Goal: Complete application form: Complete application form

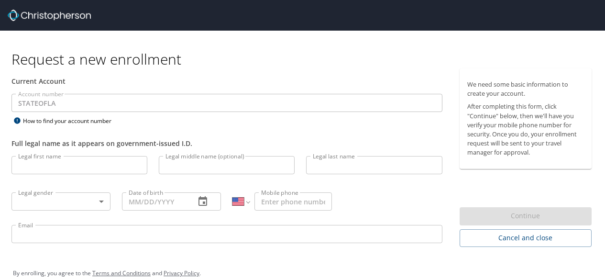
select select "US"
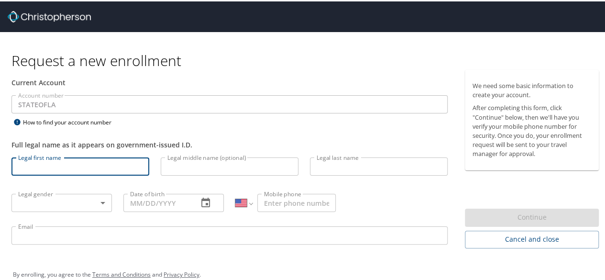
click at [29, 166] on input "Legal first name" at bounding box center [80, 165] width 138 height 18
type input "E"
type input "Kyeishia"
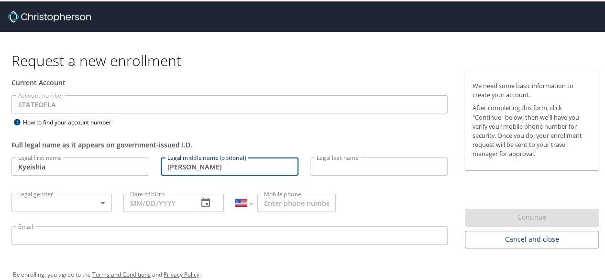
type input "[PERSON_NAME]"
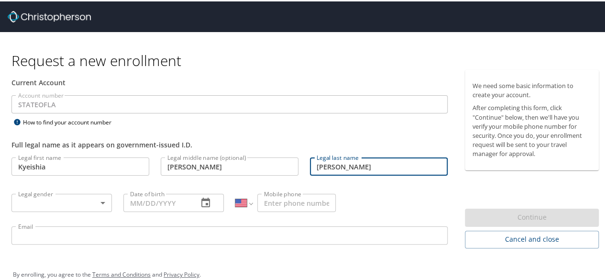
type input "[PERSON_NAME] [PERSON_NAME]"
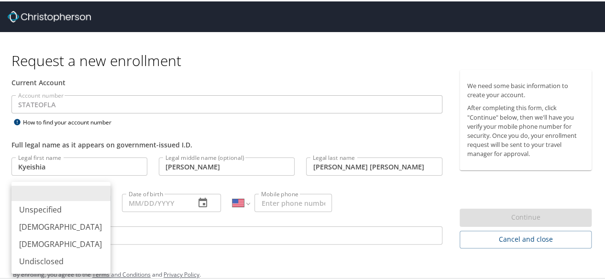
click at [68, 196] on body "Request a new enrollment Current Account Account number STATEOFLA Account numbe…" at bounding box center [306, 140] width 612 height 280
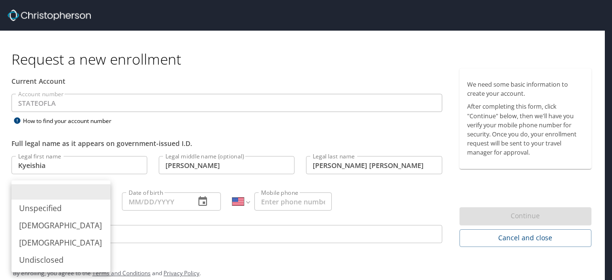
click at [61, 239] on li "Female" at bounding box center [60, 242] width 99 height 17
type input "Female"
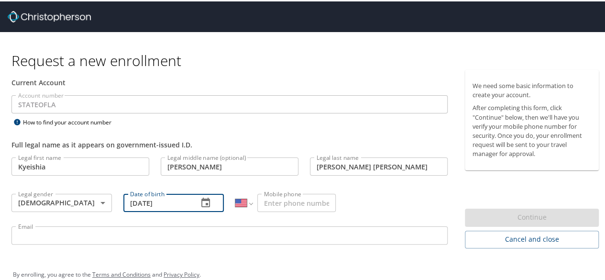
type input "05/27/1989"
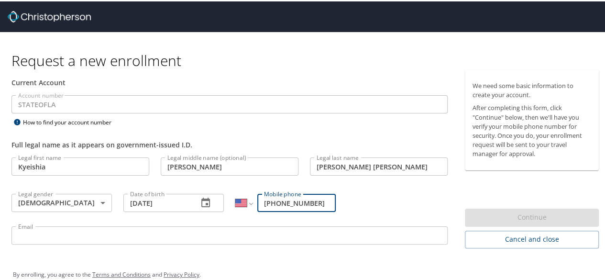
type input "(337) 344-5262"
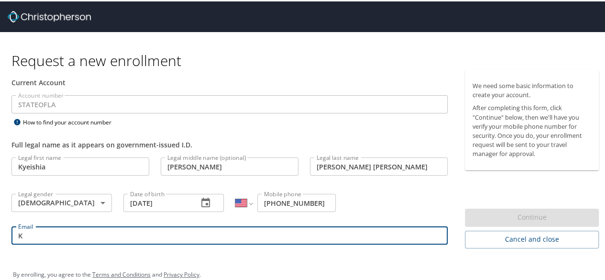
type input "Kyeishia.Griffin@la.gov"
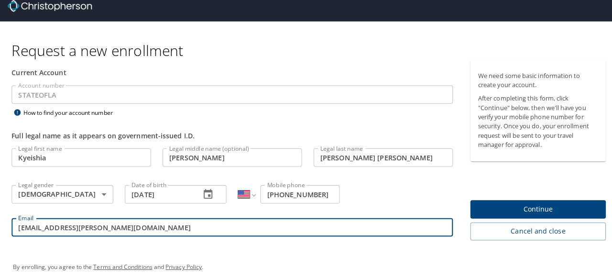
scroll to position [14, 0]
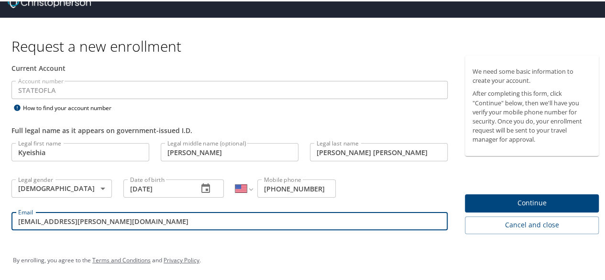
click at [482, 198] on span "Continue" at bounding box center [532, 202] width 119 height 12
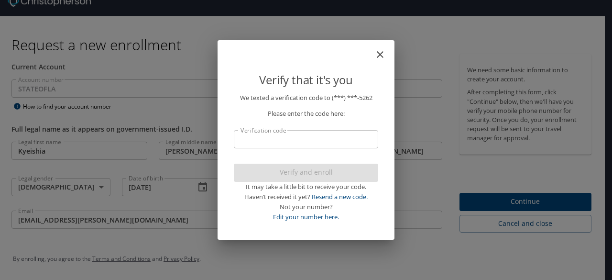
drag, startPoint x: 330, startPoint y: 139, endPoint x: 339, endPoint y: 137, distance: 9.7
click at [333, 140] on input "Verification code" at bounding box center [306, 139] width 145 height 18
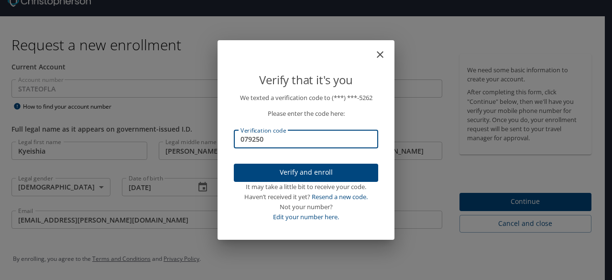
type input "079250"
click at [312, 170] on span "Verify and enroll" at bounding box center [306, 173] width 129 height 12
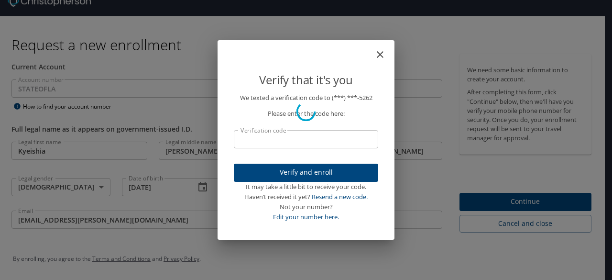
click at [515, 202] on div "Verify that it's you We texted a verification code to (***) ***- 5262 Please en…" at bounding box center [306, 140] width 612 height 280
click at [495, 201] on div "Verify that it's you We texted a verification code to (***) ***- 5262 Please en…" at bounding box center [306, 140] width 612 height 280
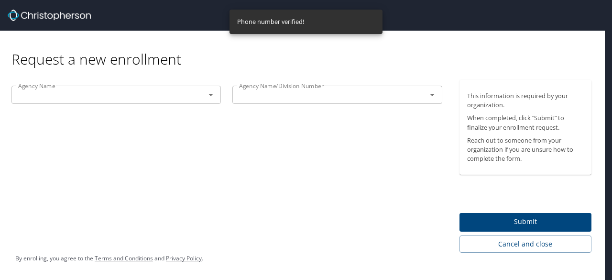
scroll to position [0, 0]
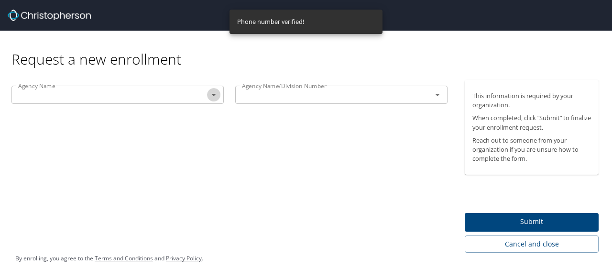
click at [219, 95] on icon "Open" at bounding box center [213, 94] width 11 height 11
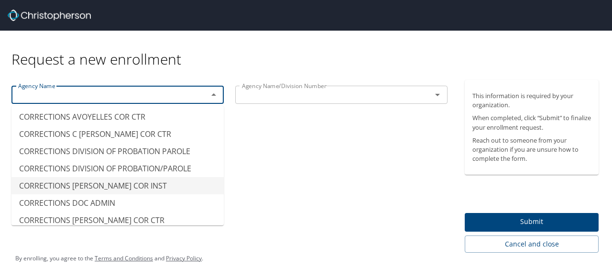
scroll to position [928, 0]
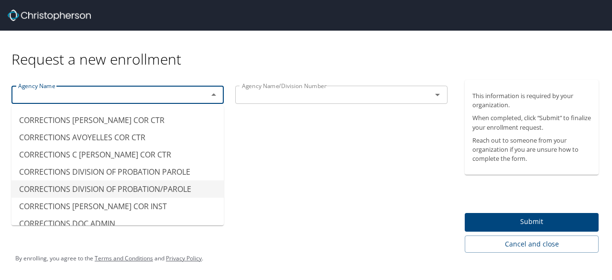
click at [130, 190] on li "CORRECTIONS DIVISION OF PROBATION/PAROLE" at bounding box center [117, 188] width 212 height 17
type input "CORRECTIONS DIVISION OF PROBATION/PAROLE"
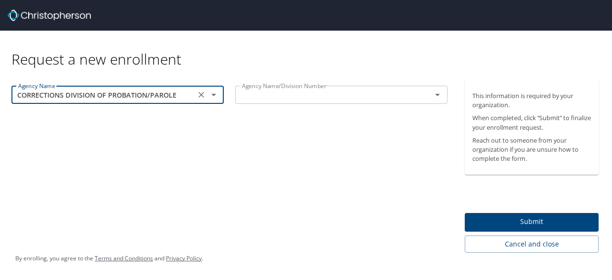
click at [377, 98] on input "text" at bounding box center [327, 95] width 178 height 12
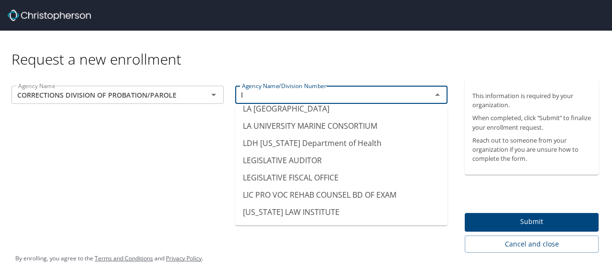
scroll to position [6, 0]
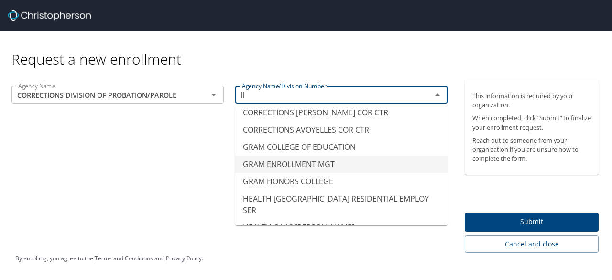
type input "l"
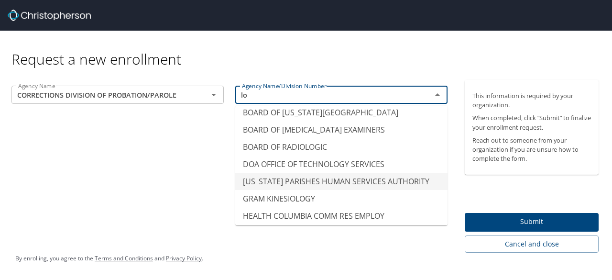
type input "l"
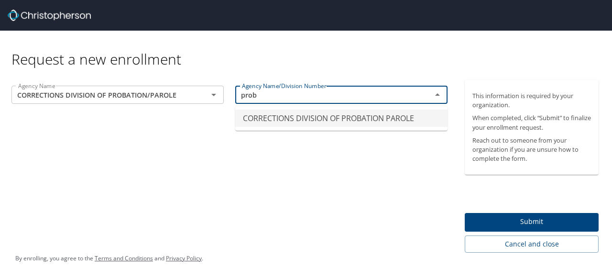
scroll to position [0, 0]
click at [382, 121] on li "CORRECTIONS DIVISION OF PROBATION PAROLE" at bounding box center [341, 118] width 212 height 17
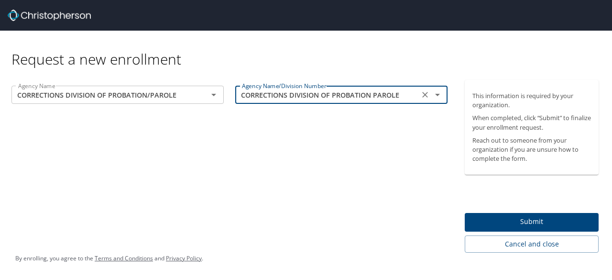
type input "CORRECTIONS DIVISION OF PROBATION PAROLE"
click at [508, 222] on span "Submit" at bounding box center [532, 222] width 119 height 12
